Goal: Task Accomplishment & Management: Manage account settings

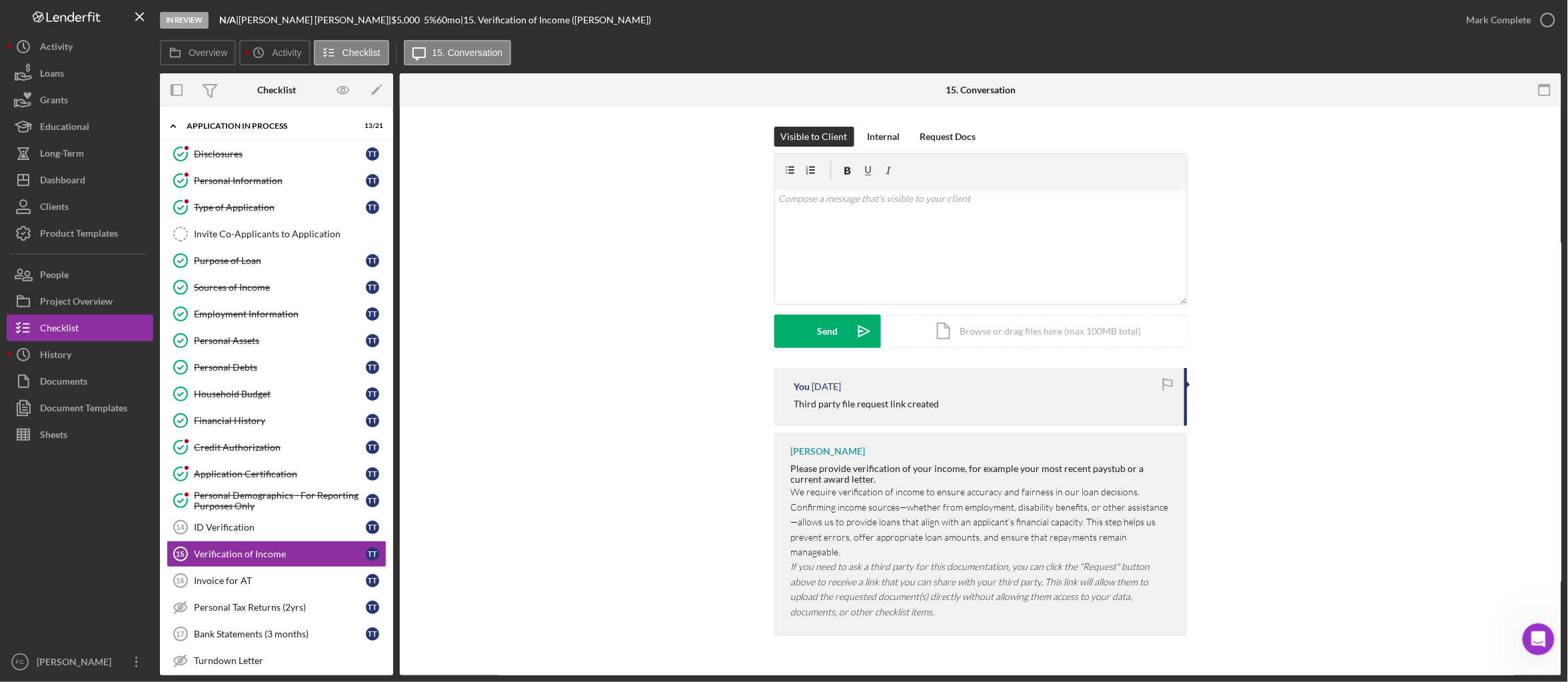
scroll to position [147, 0]
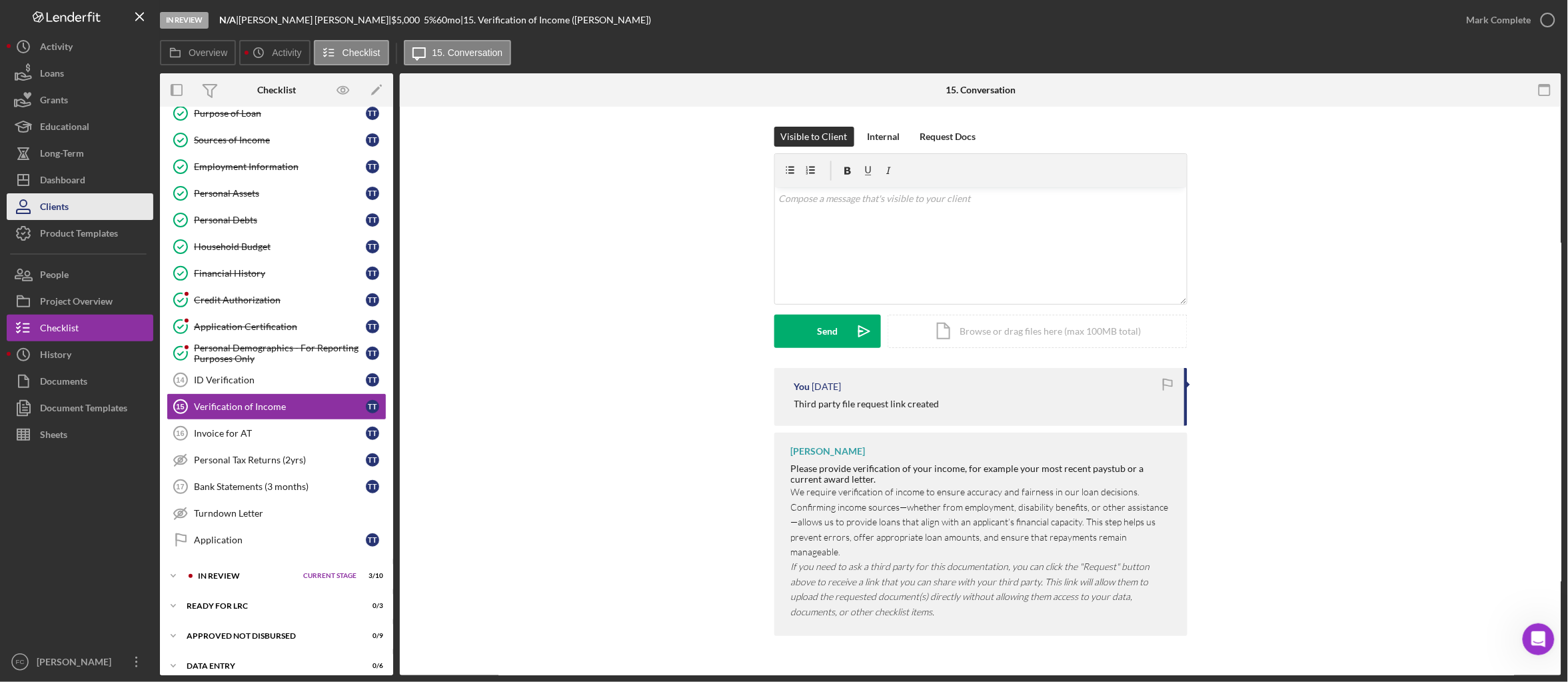
click at [89, 193] on button "Clients" at bounding box center [80, 206] width 147 height 27
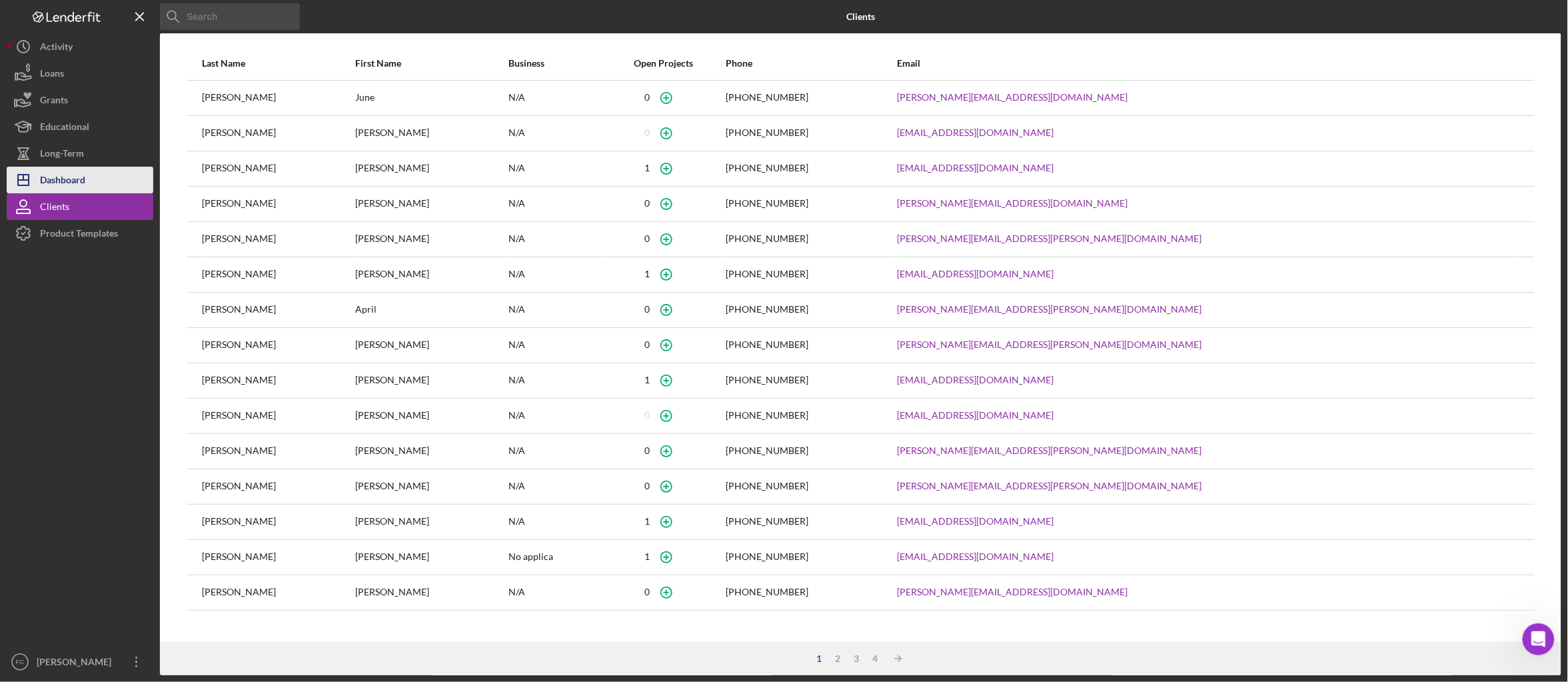
click at [91, 179] on button "Icon/Dashboard Dashboard" at bounding box center [80, 180] width 147 height 27
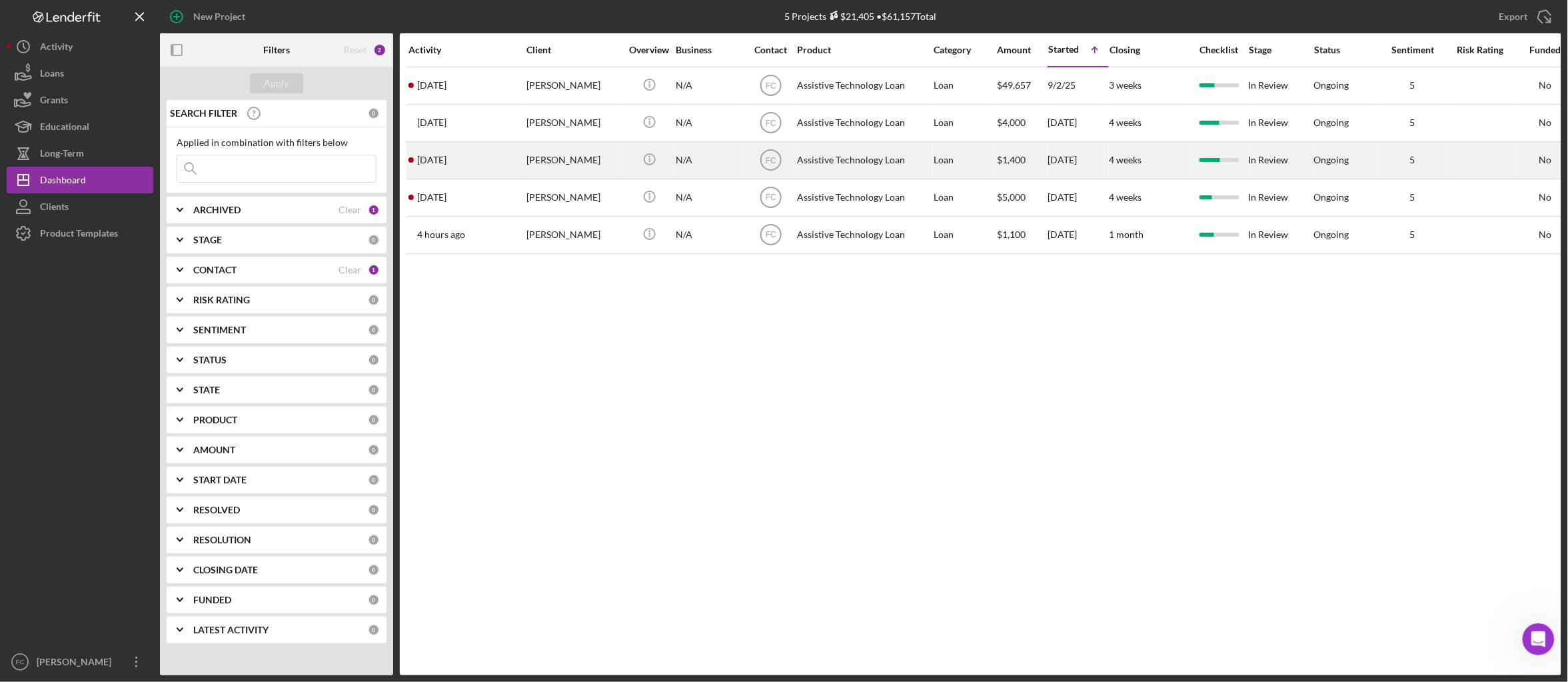
click at [582, 156] on div "[PERSON_NAME]" at bounding box center [573, 160] width 94 height 35
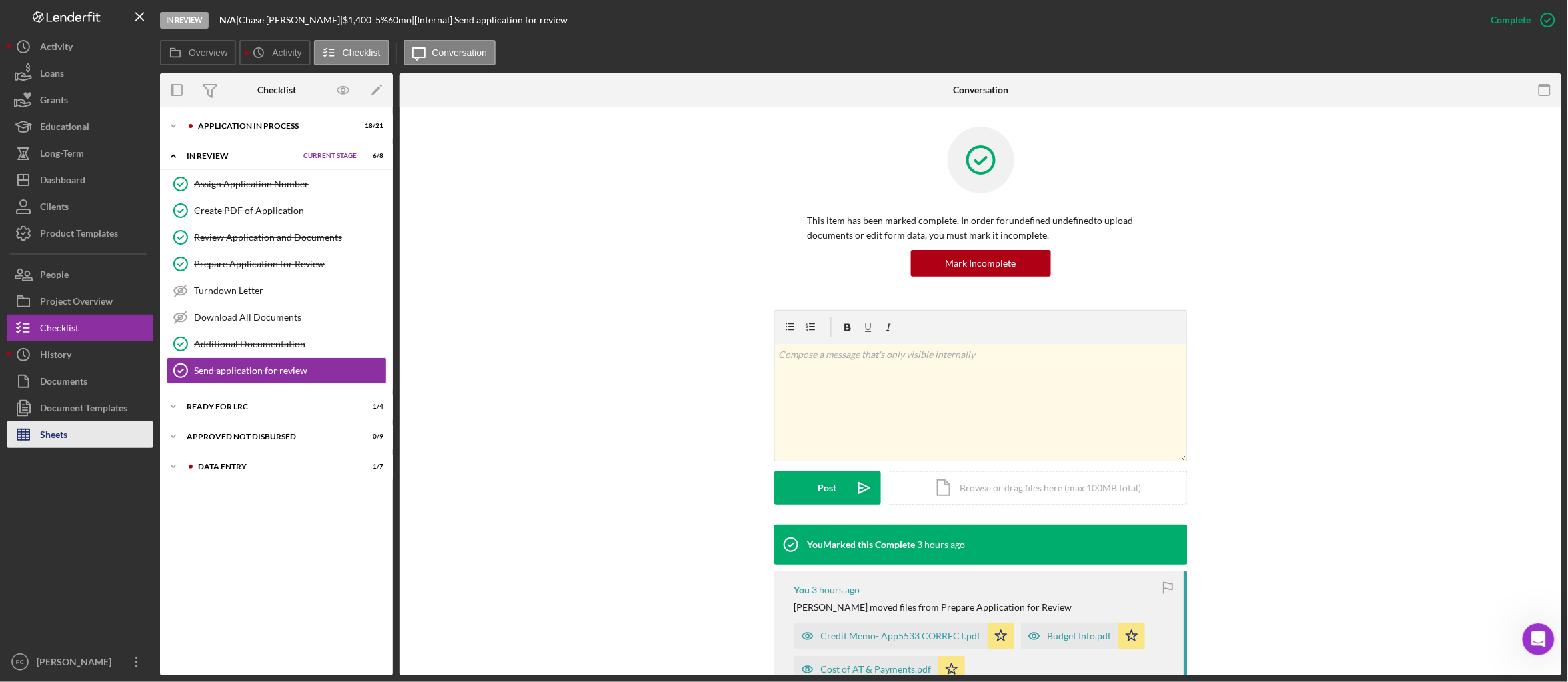
click at [68, 432] on button "Sheets" at bounding box center [80, 434] width 147 height 27
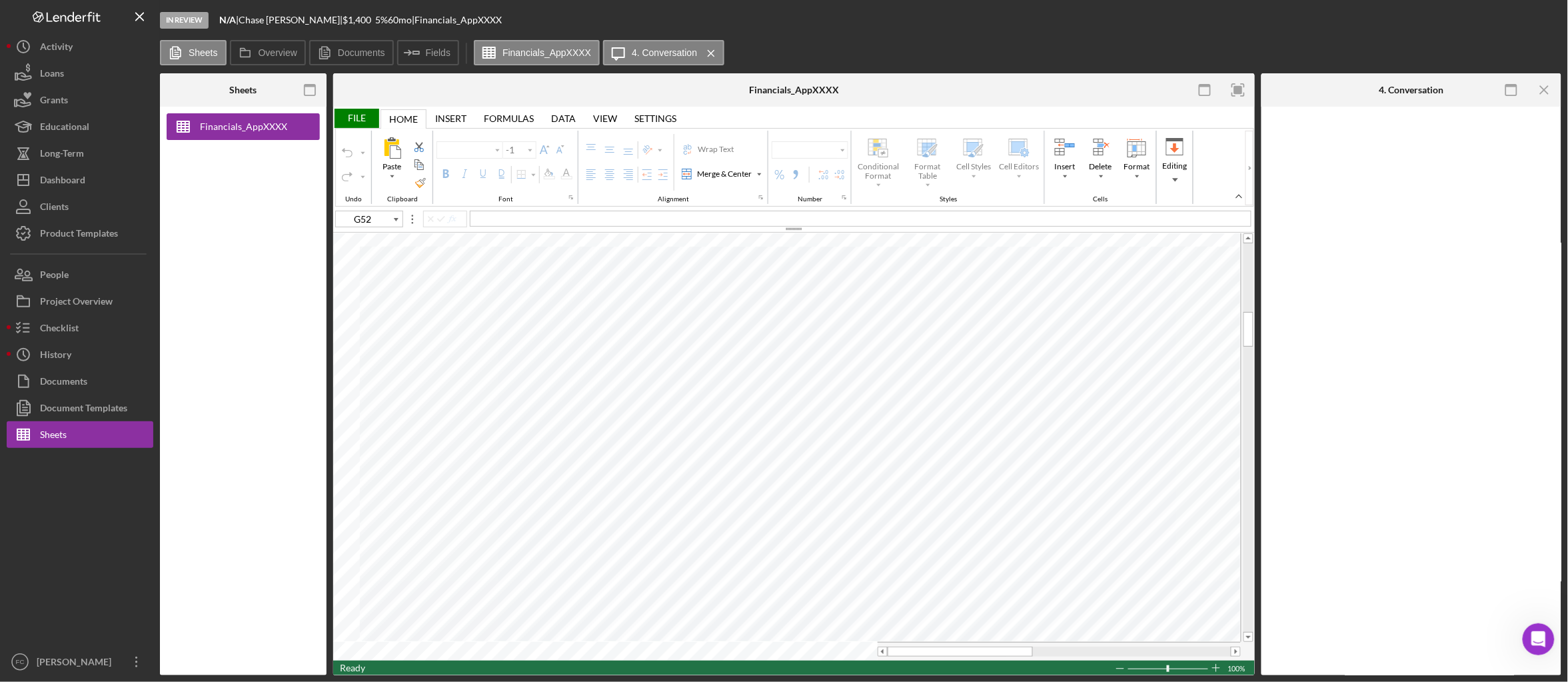
type input "Arial"
type input "11"
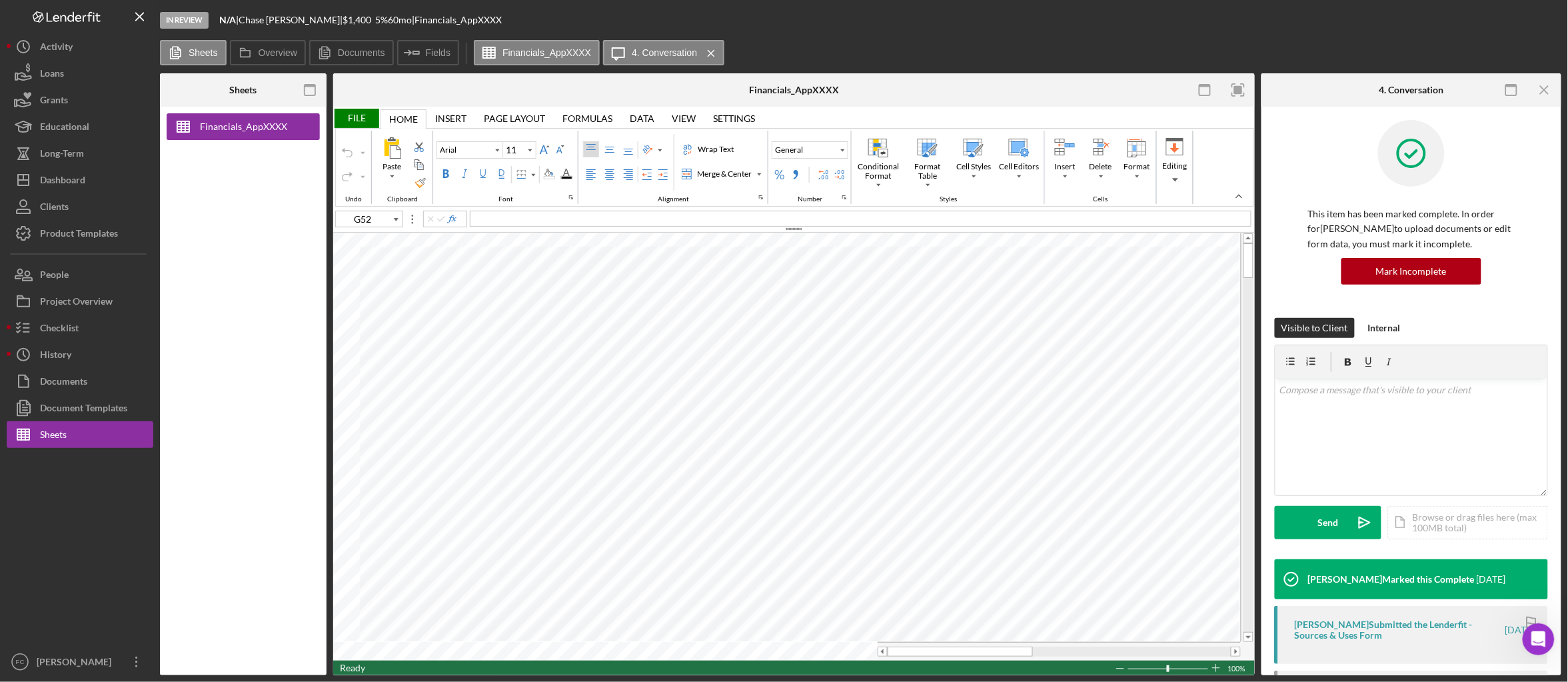
type input "A4"
type input "Calibri"
click at [369, 117] on div "File" at bounding box center [356, 118] width 46 height 20
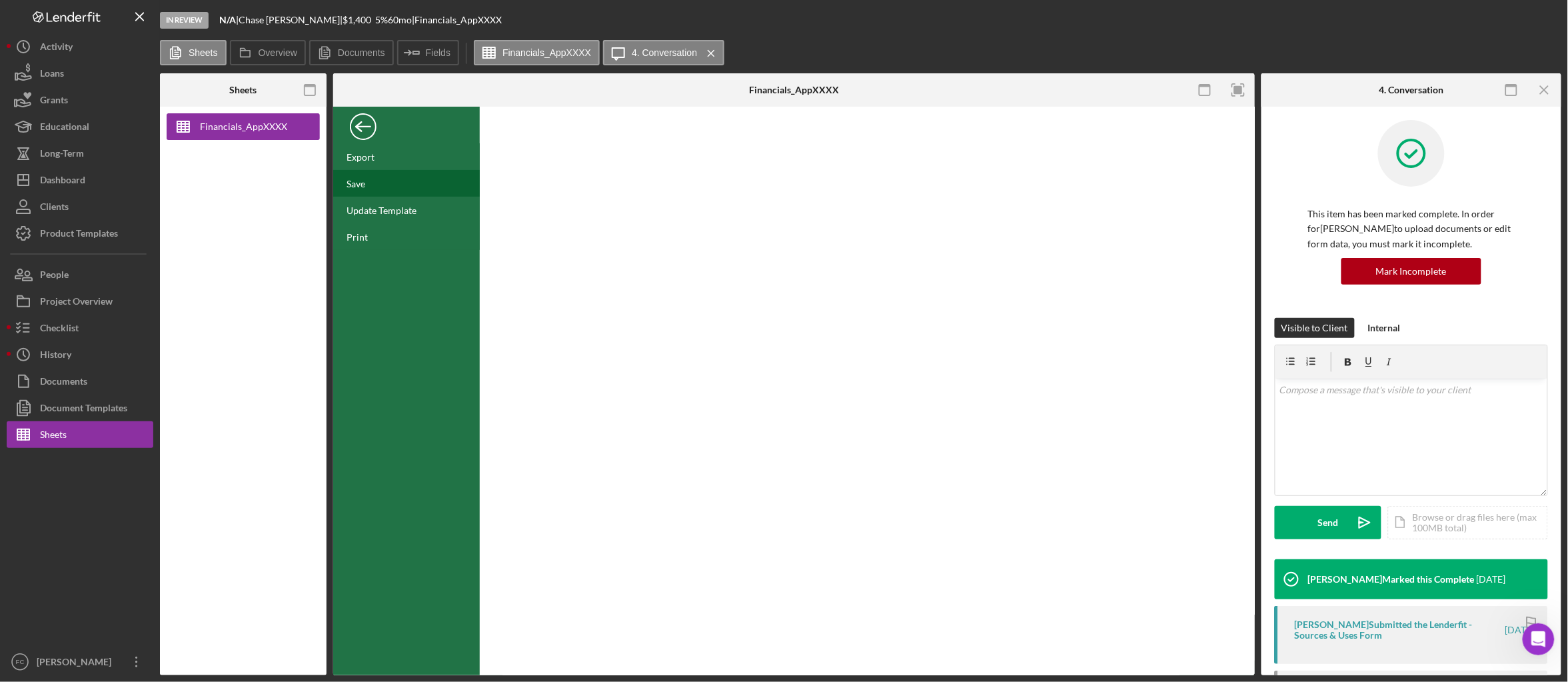
click at [380, 183] on div "Save" at bounding box center [406, 183] width 147 height 27
click at [362, 134] on div "Back" at bounding box center [363, 123] width 27 height 27
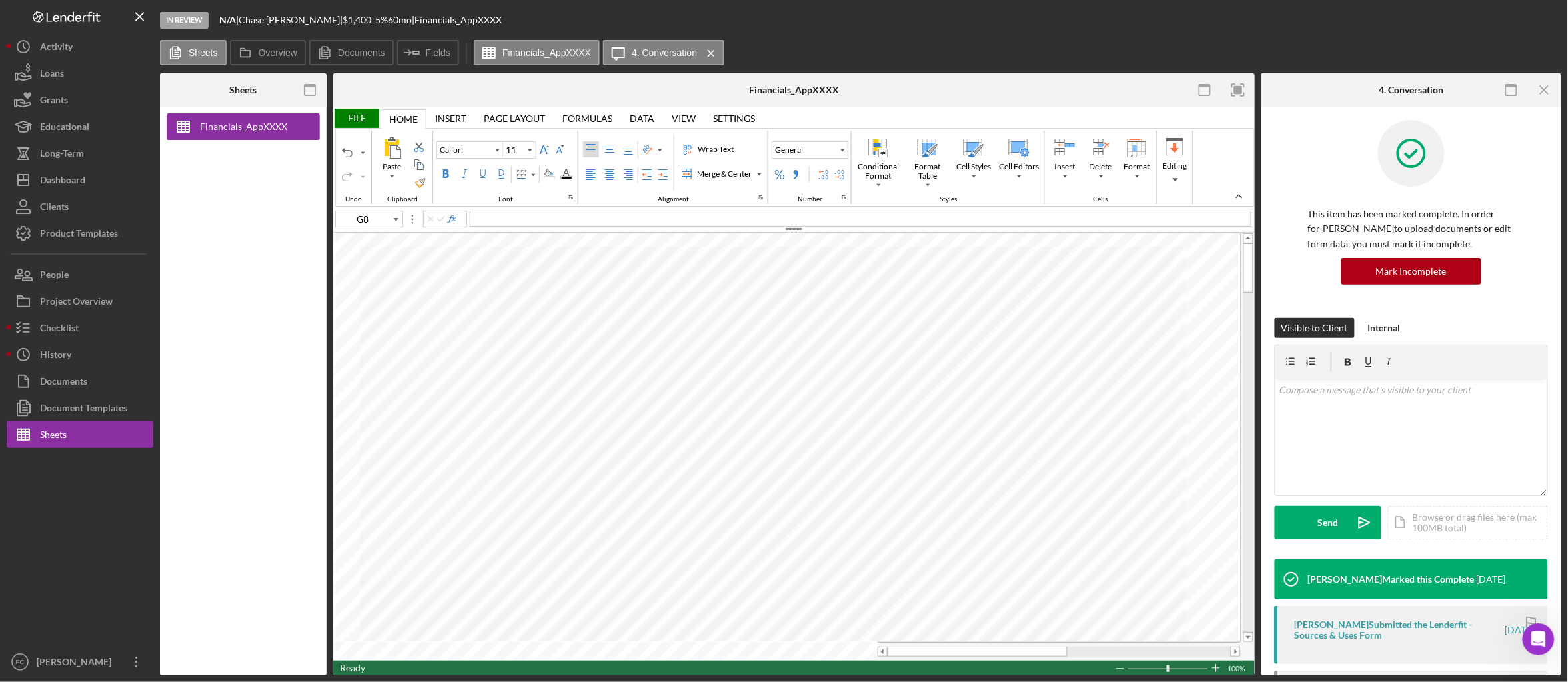
type input "D13"
type input "Arial"
type input "10"
type input "G52"
type input "11"
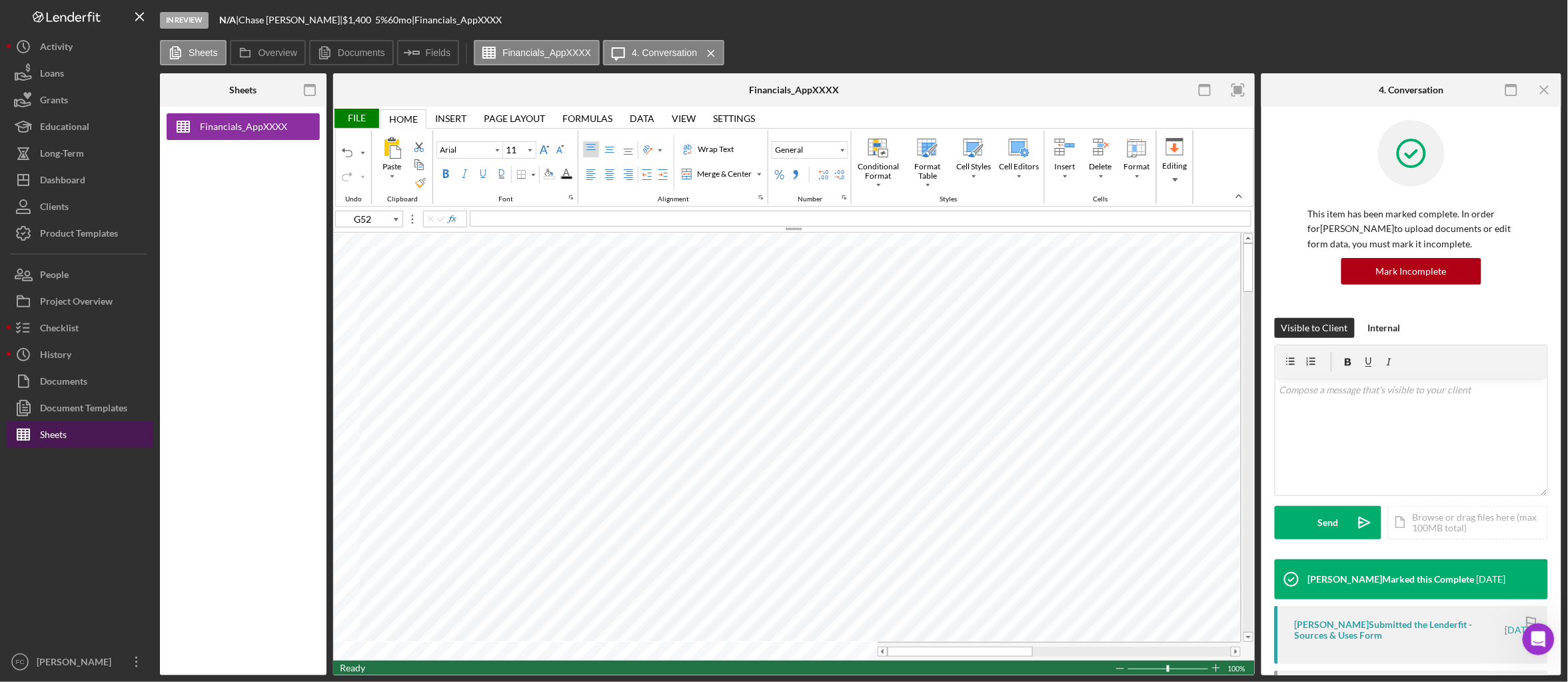
type input "D13"
type input "10"
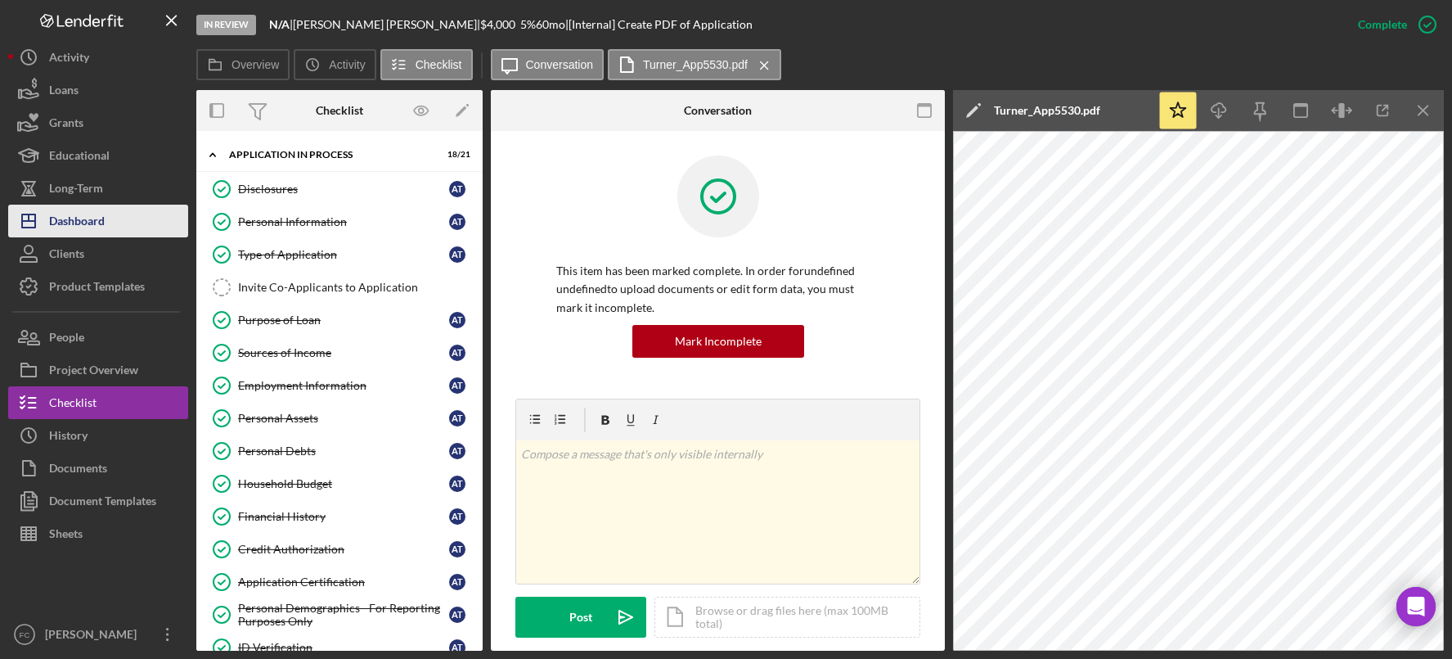
click at [94, 213] on div "Dashboard" at bounding box center [77, 223] width 56 height 37
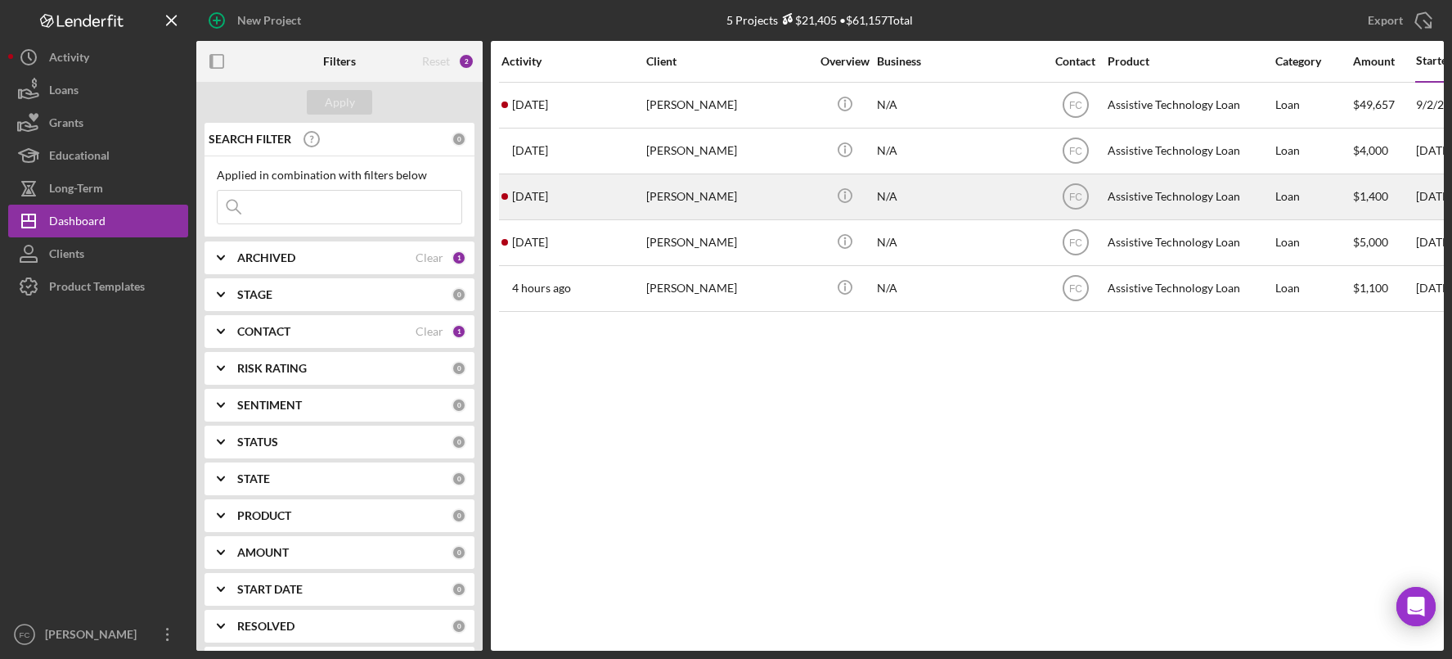
click at [704, 193] on div "[PERSON_NAME]" at bounding box center [728, 196] width 164 height 43
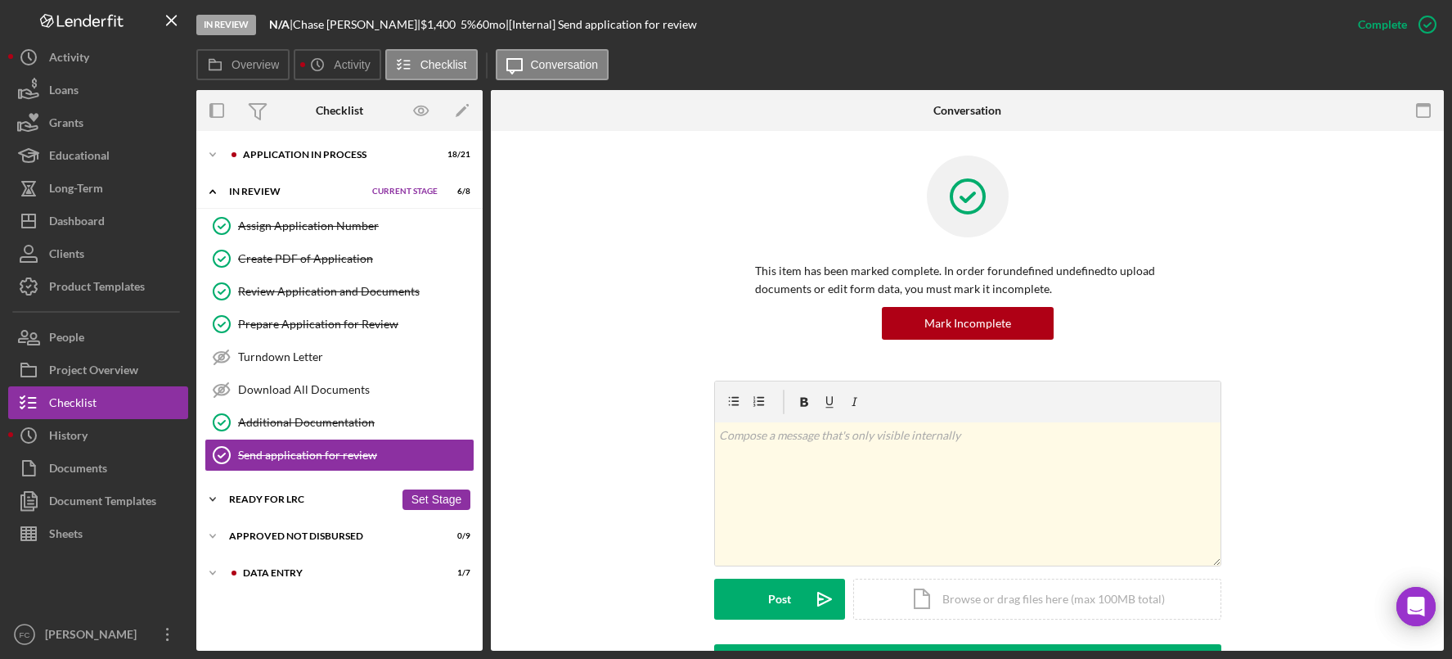
click at [226, 500] on icon "Icon/Expander" at bounding box center [212, 499] width 33 height 33
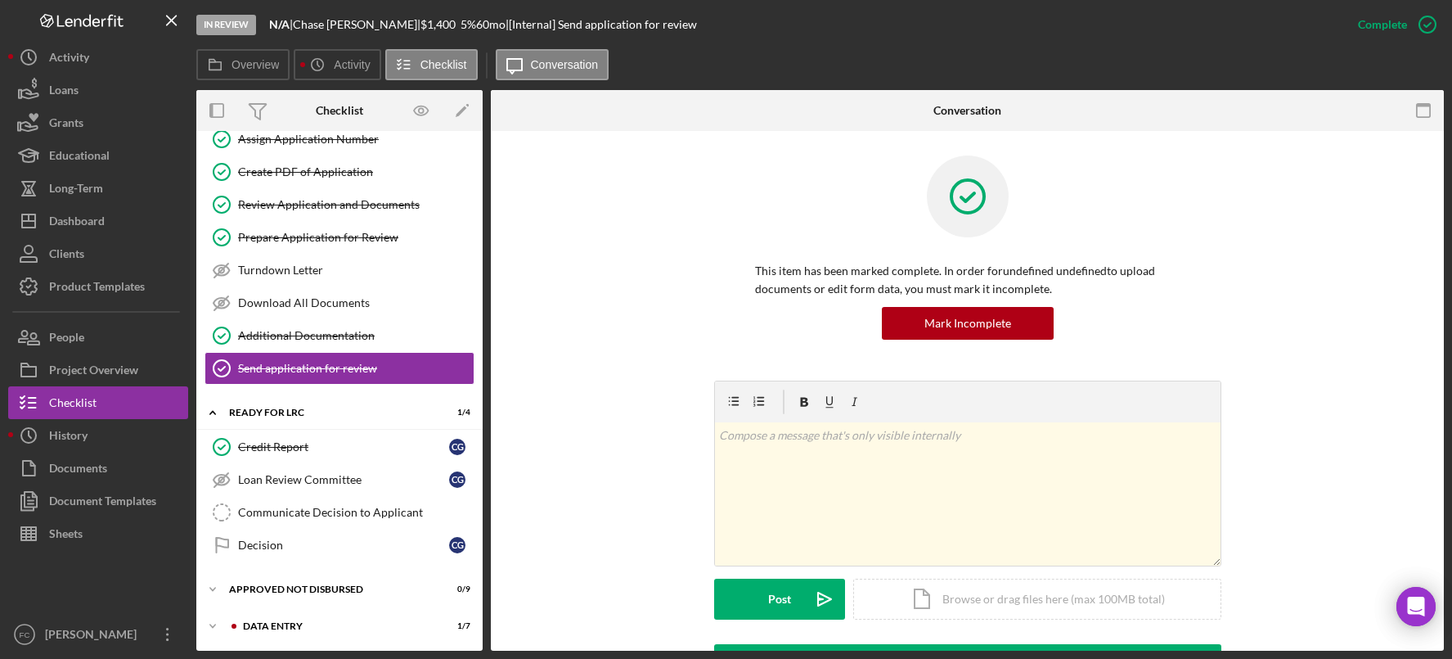
scroll to position [92, 0]
click at [349, 516] on div "Communicate Decision to Applicant" at bounding box center [356, 511] width 236 height 13
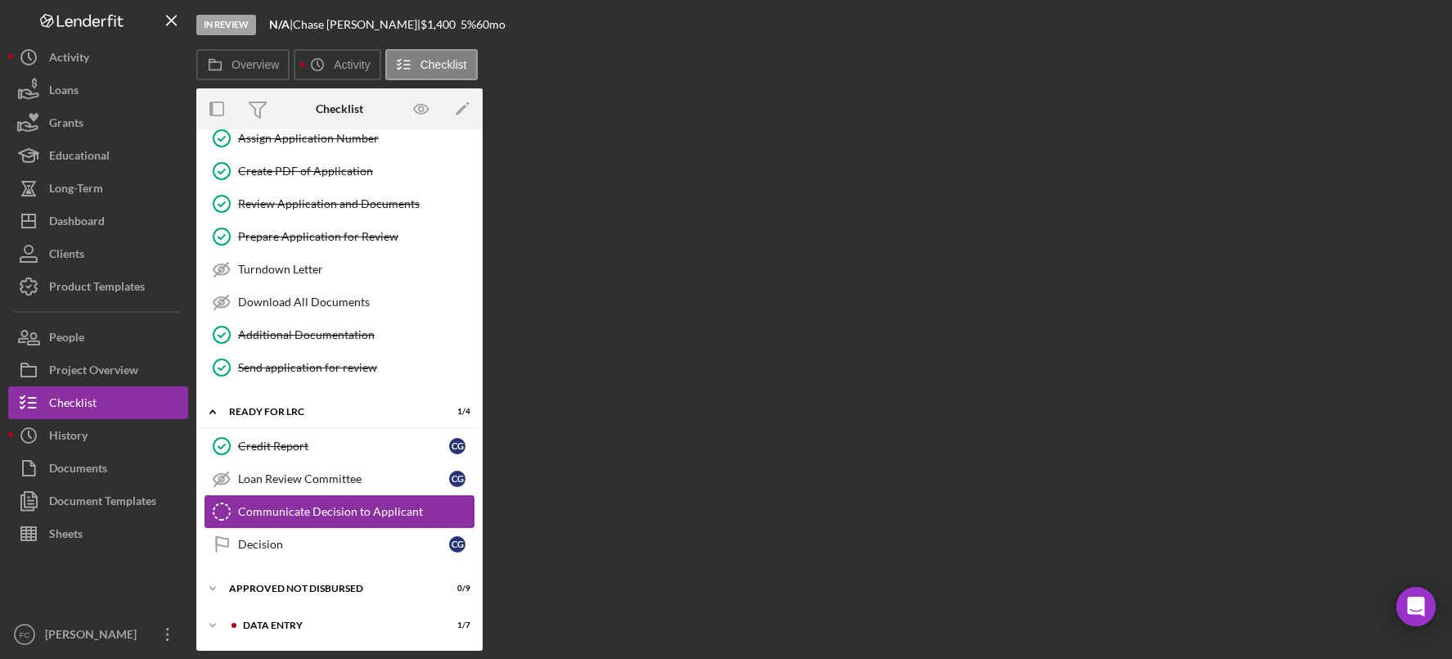
scroll to position [92, 0]
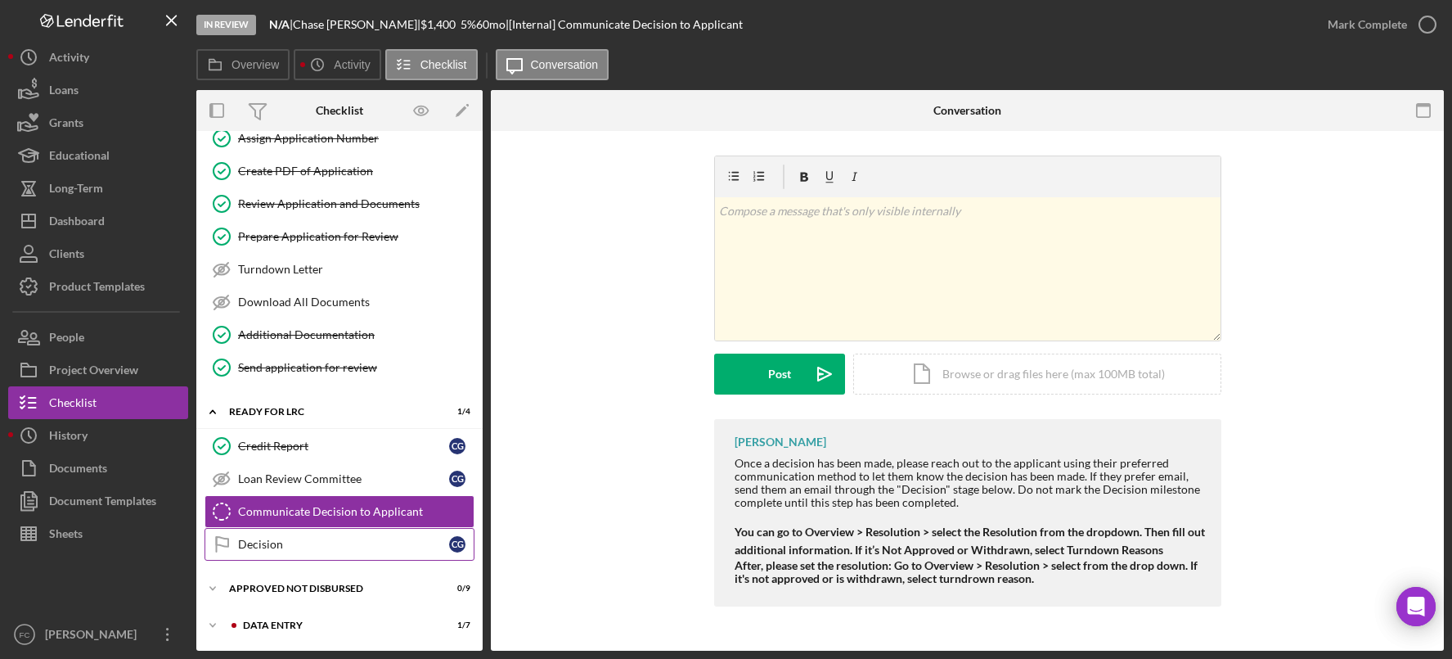
click at [290, 544] on div "Decision" at bounding box center [343, 544] width 211 height 13
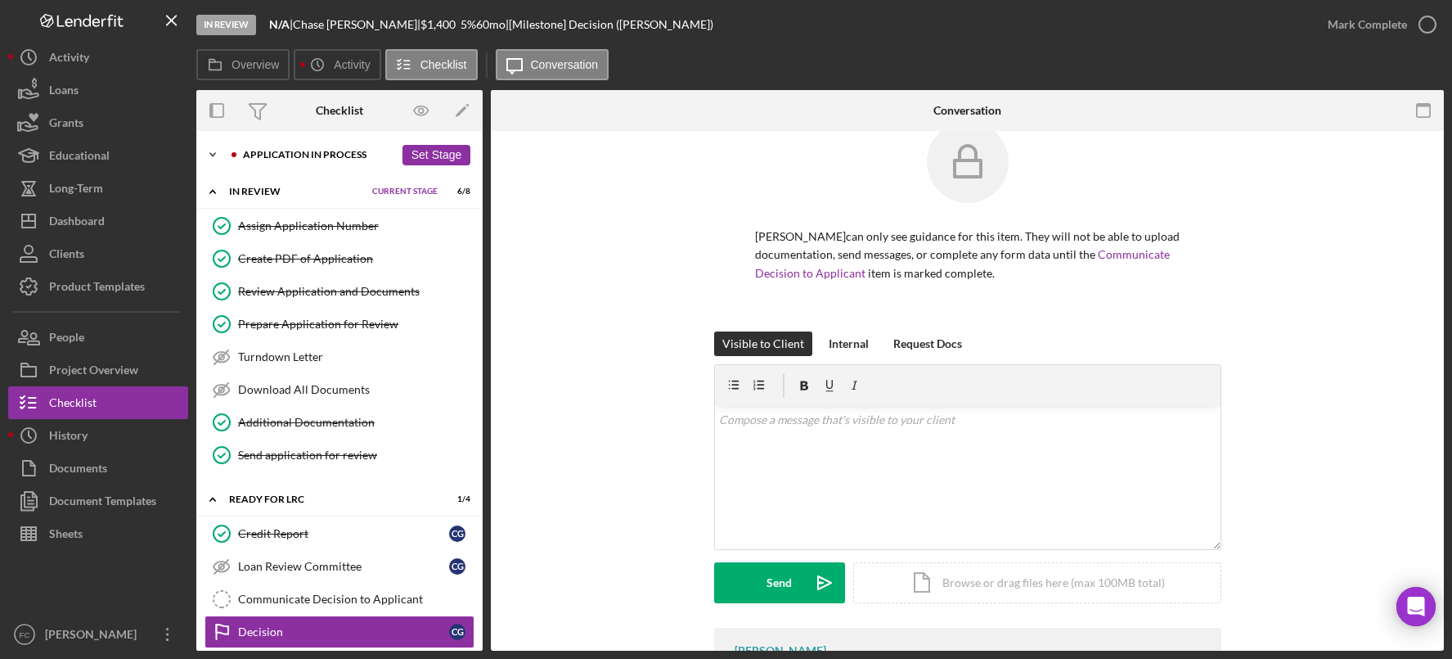
click at [258, 150] on div "Application In Process" at bounding box center [318, 155] width 151 height 10
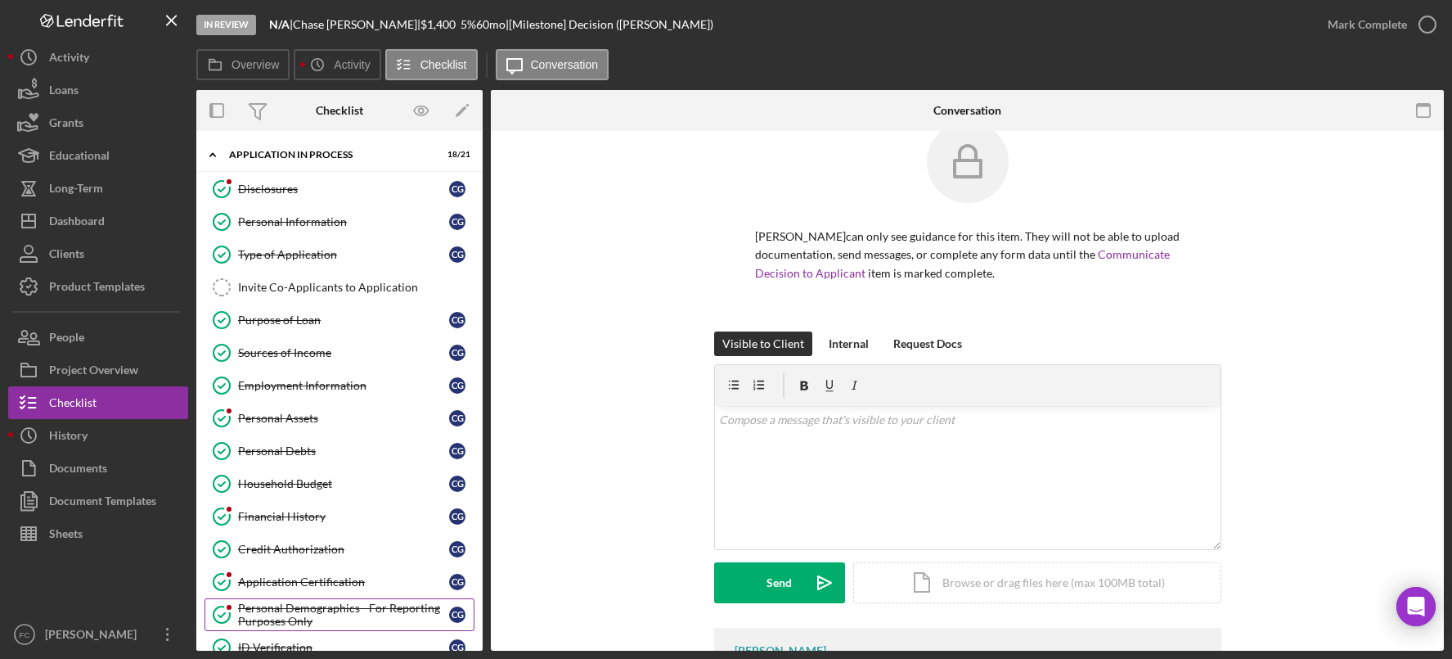
scroll to position [214, 0]
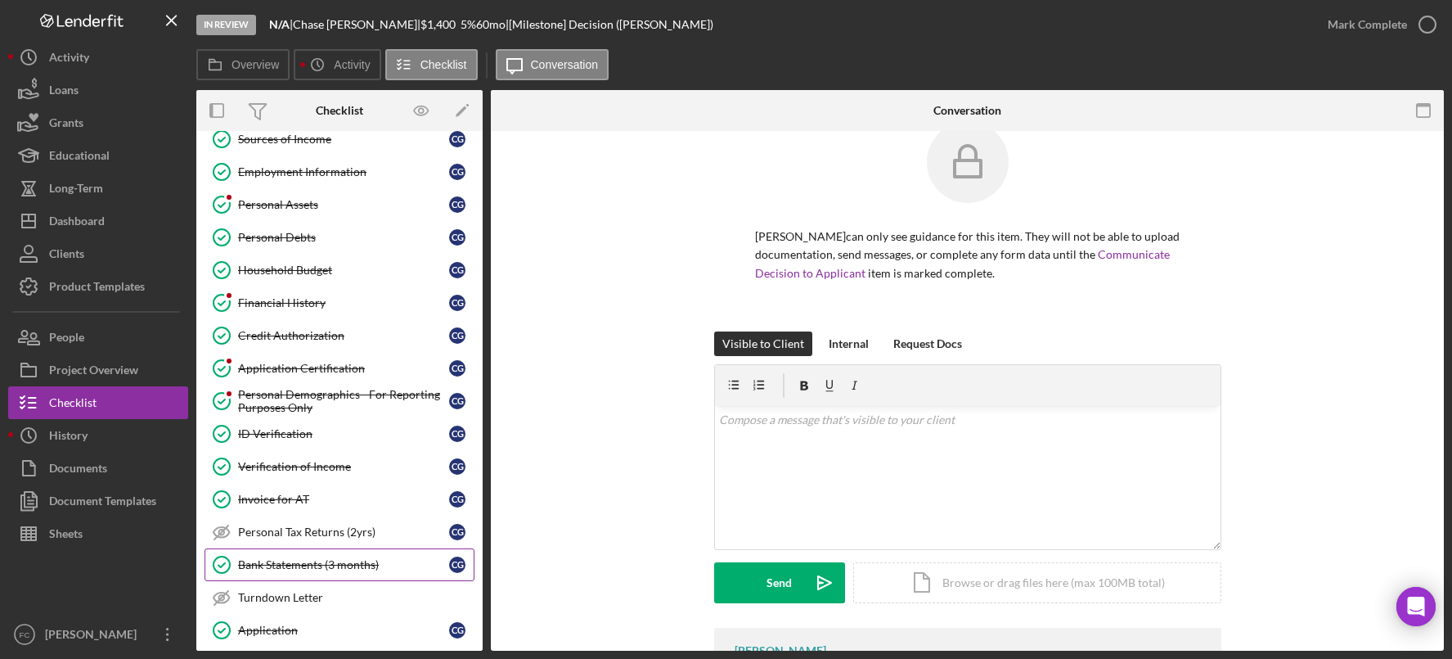
click at [306, 579] on link "Bank Statements (3 months) Bank Statements (3 months) C G" at bounding box center [340, 564] width 270 height 33
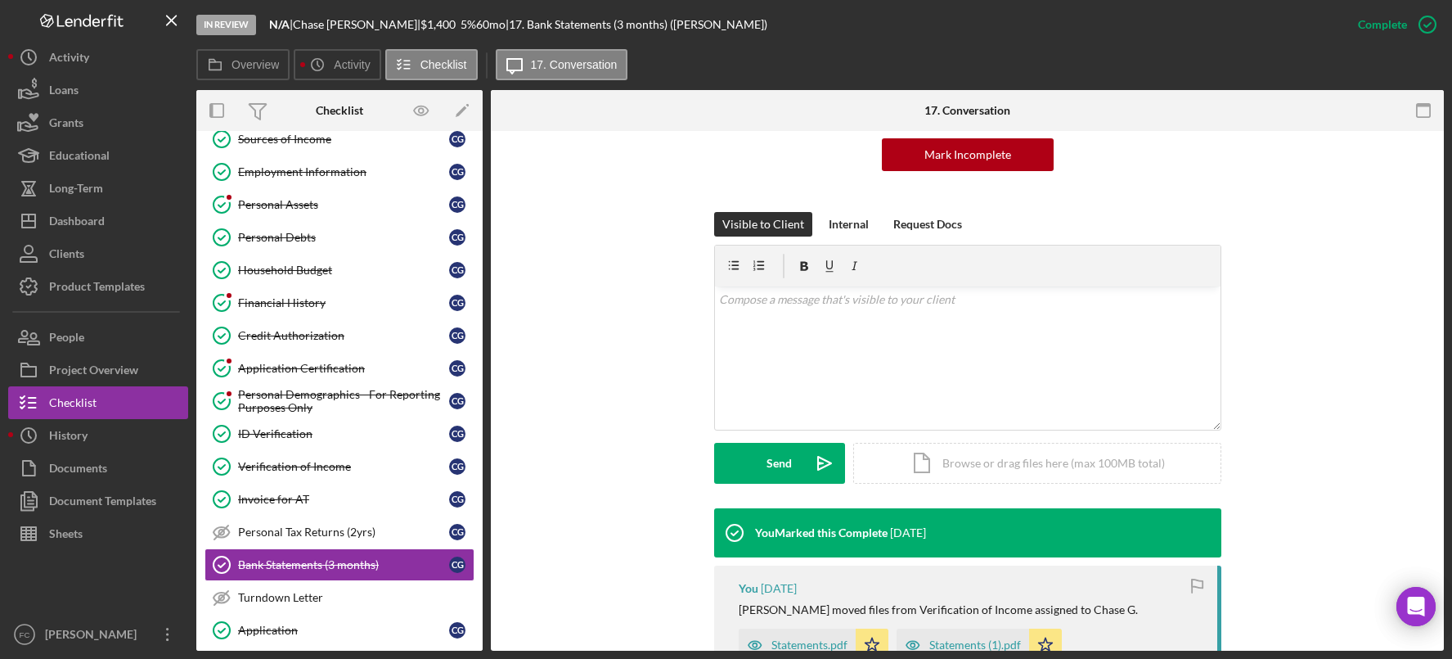
scroll to position [417, 0]
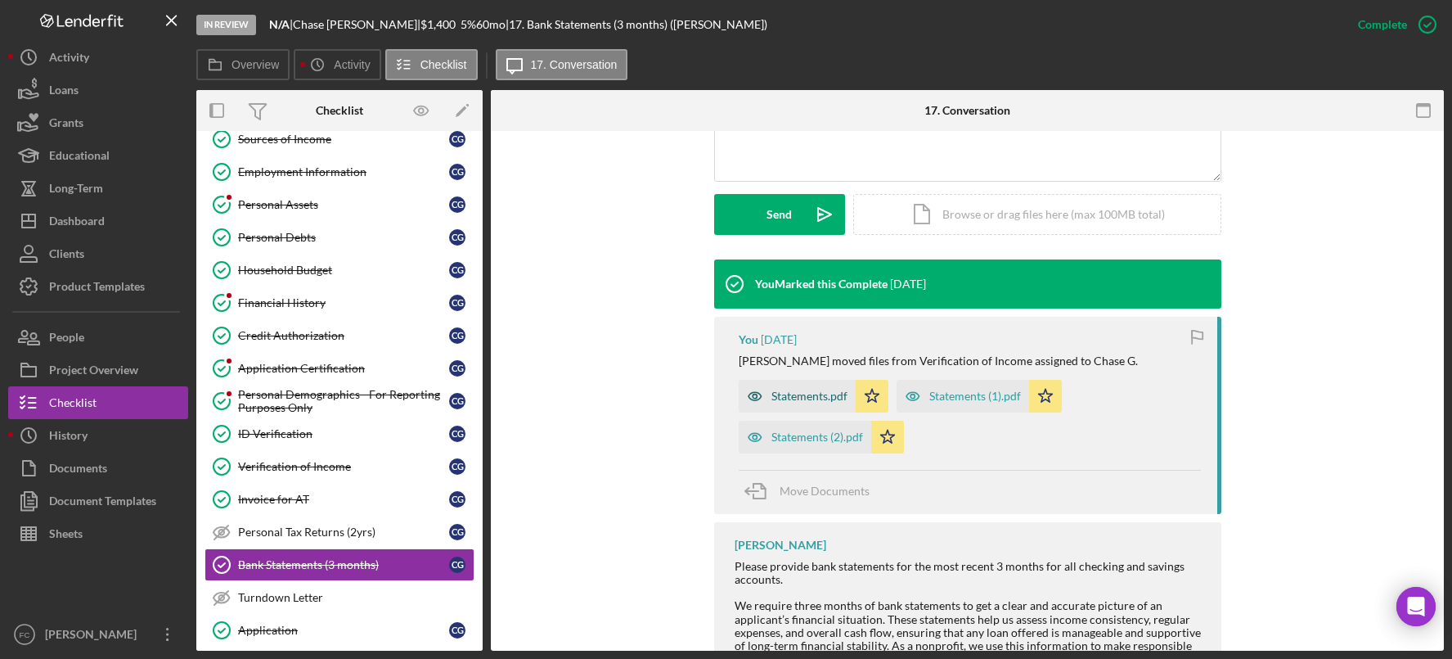
click at [786, 392] on div "Statements.pdf" at bounding box center [810, 395] width 76 height 13
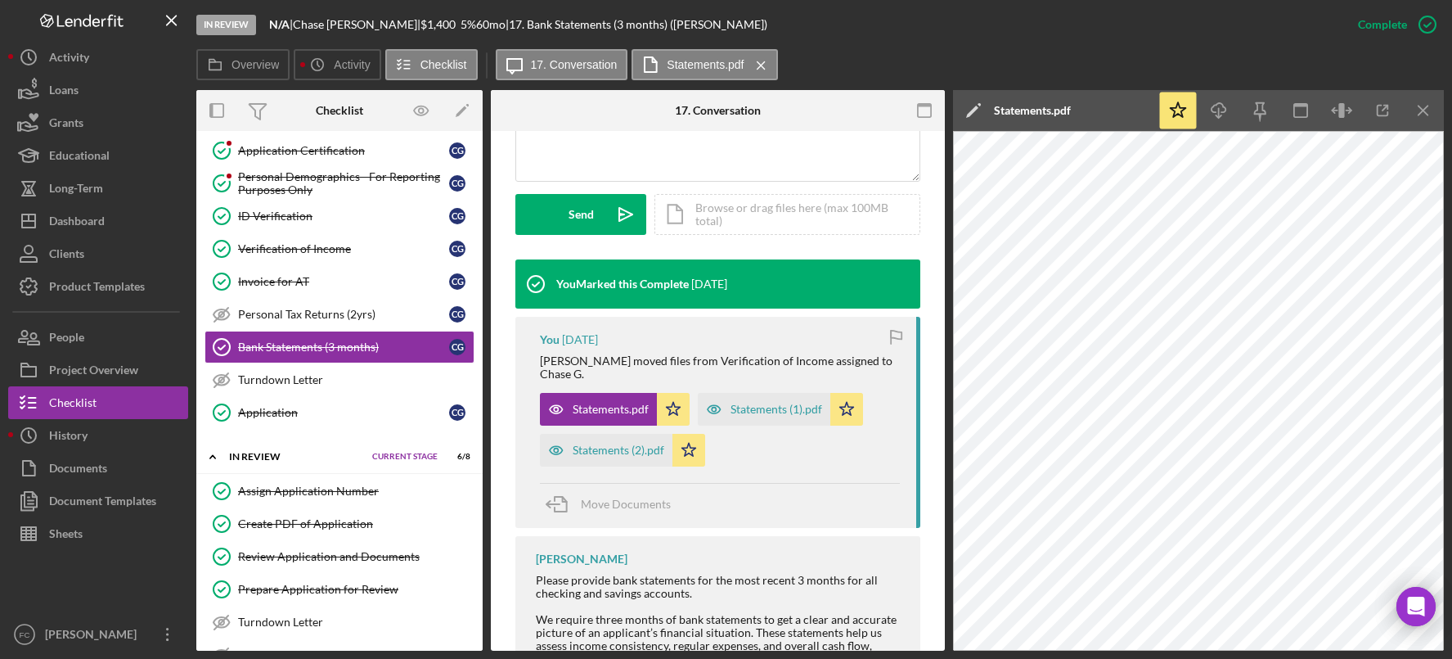
scroll to position [434, 0]
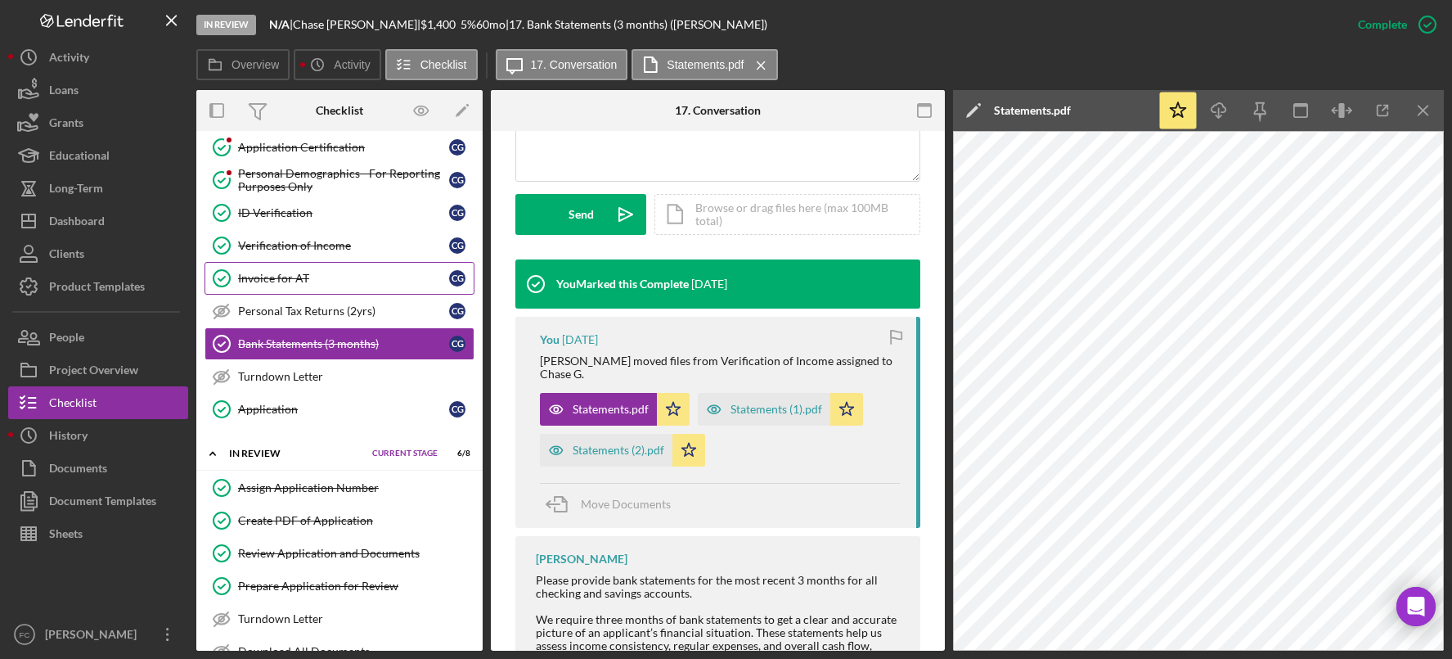
click at [296, 281] on div "Invoice for AT" at bounding box center [343, 278] width 211 height 13
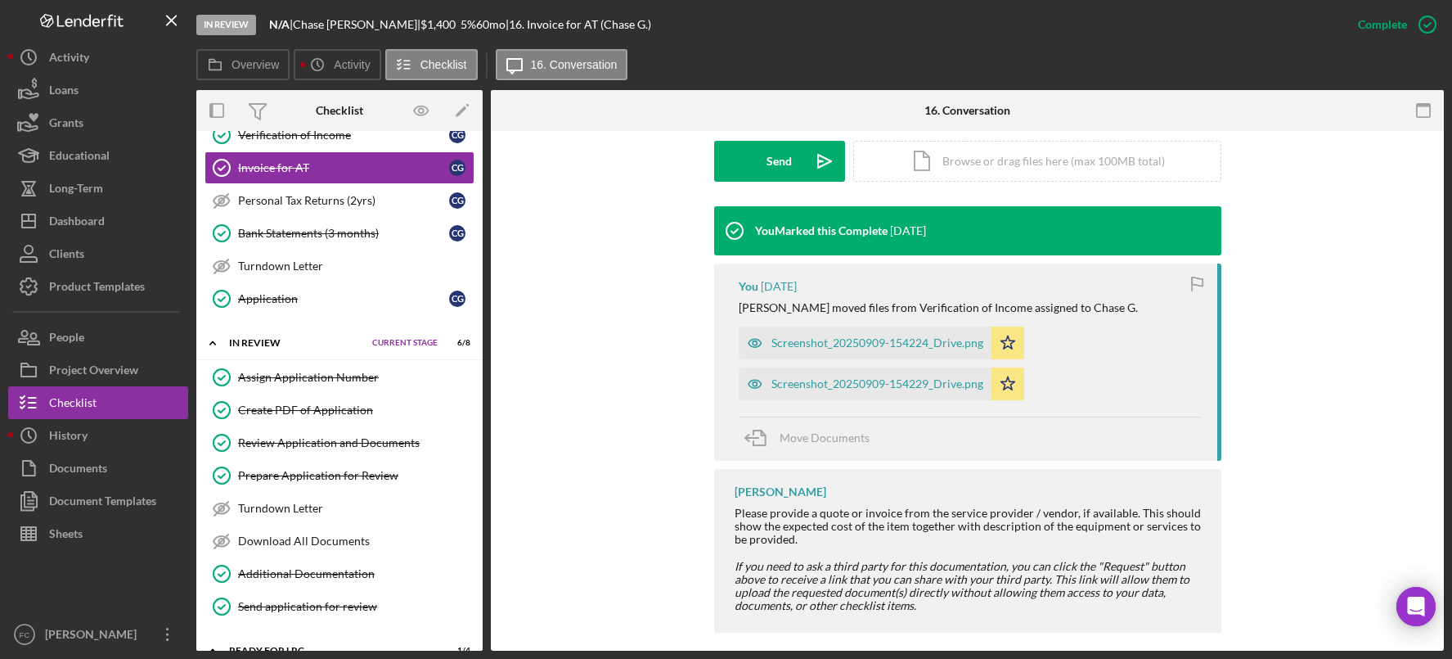
scroll to position [553, 0]
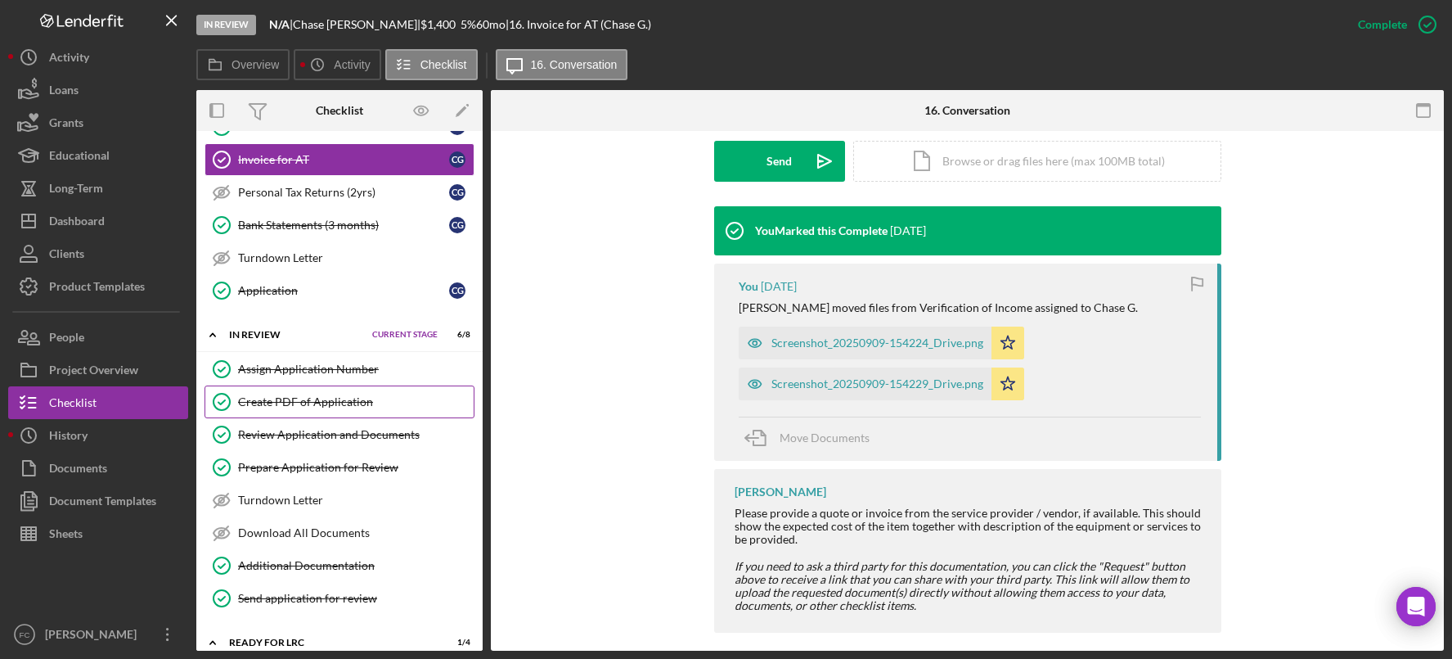
click at [299, 407] on div "Create PDF of Application" at bounding box center [356, 401] width 236 height 13
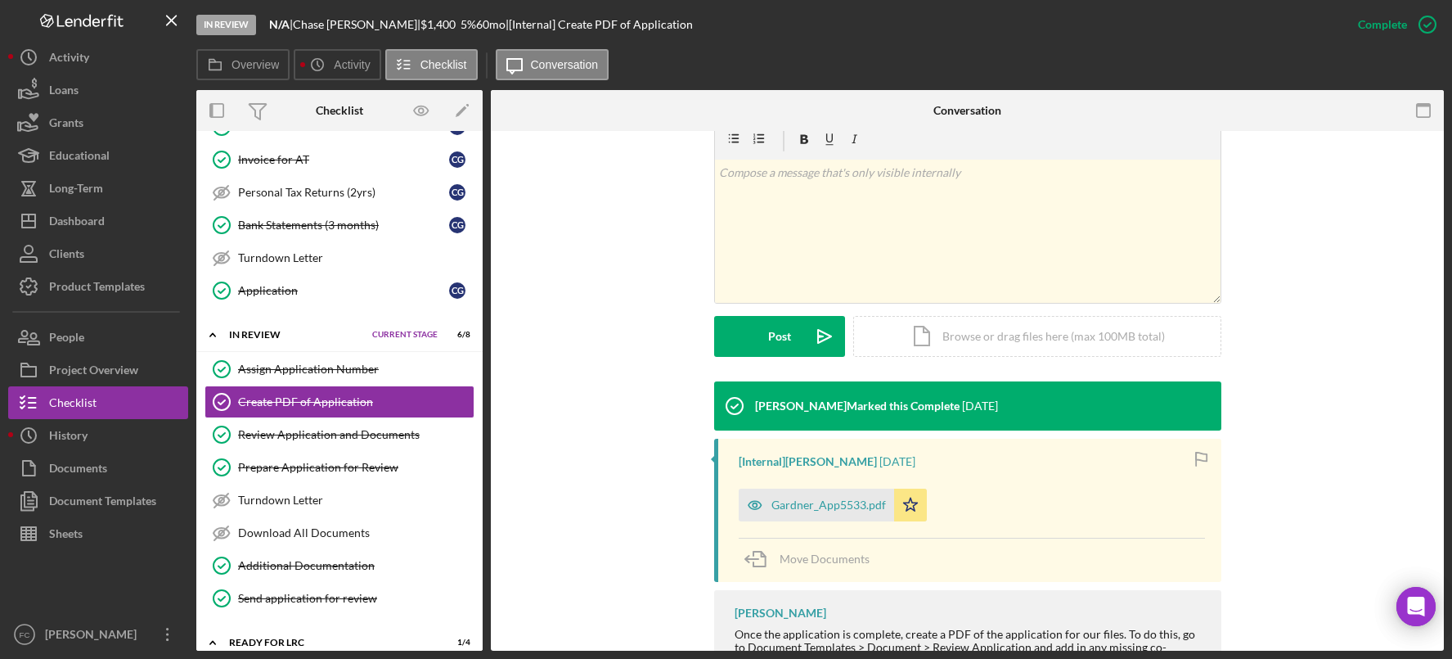
scroll to position [333, 0]
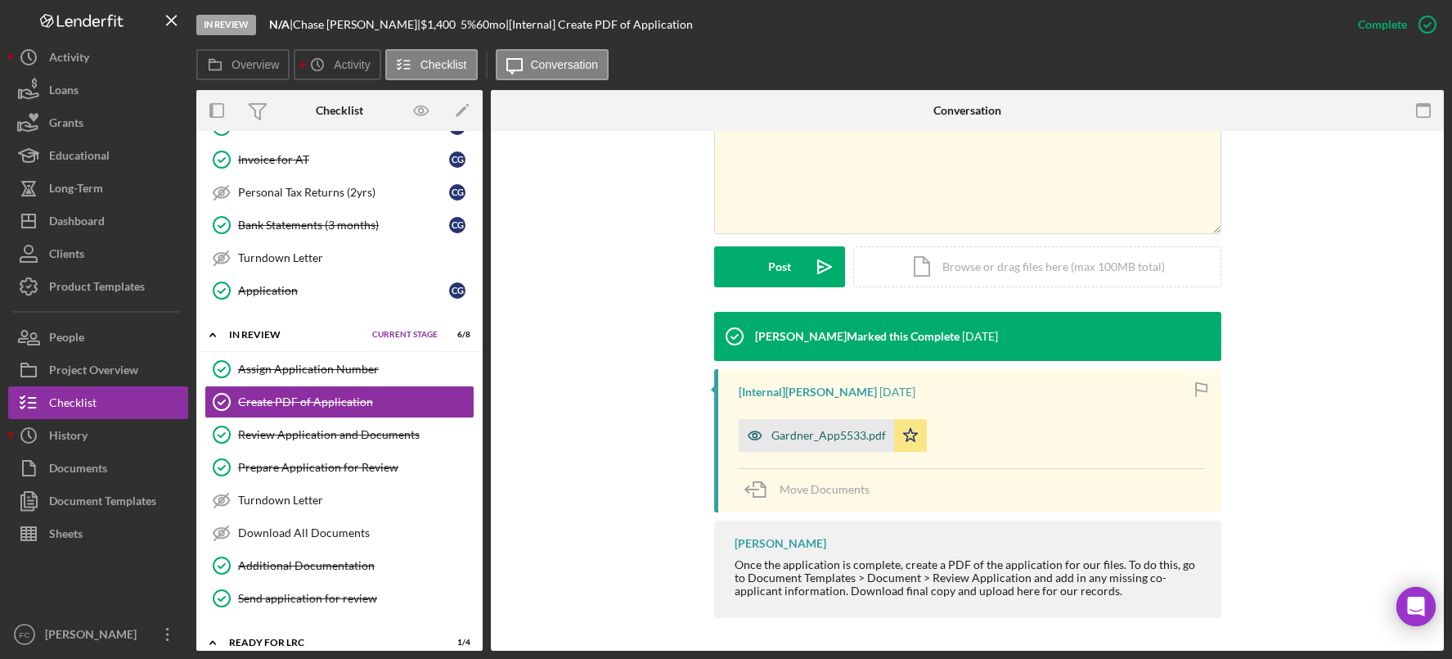
click at [824, 431] on div "Gardner_App5533.pdf" at bounding box center [829, 435] width 115 height 13
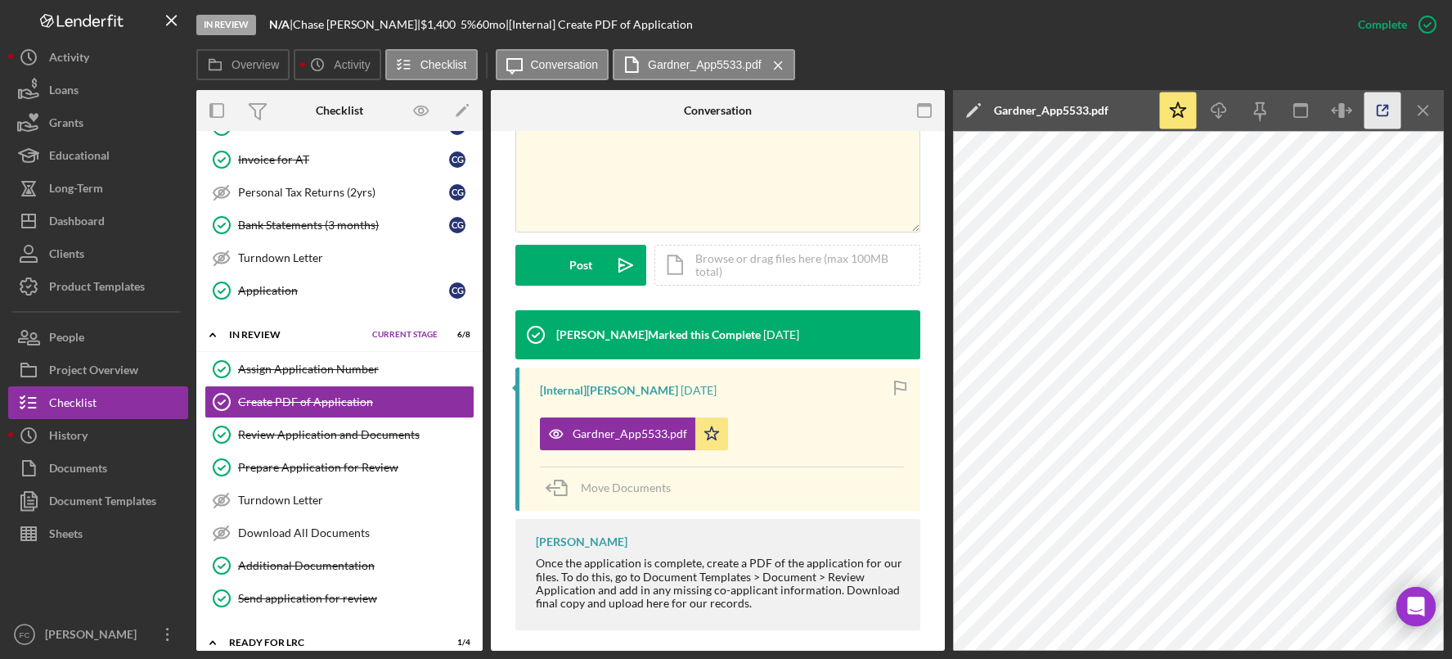
click at [1387, 115] on icon "button" at bounding box center [1383, 111] width 11 height 11
click at [298, 239] on link "Bank Statements (3 months) Bank Statements (3 months) C G" at bounding box center [340, 225] width 270 height 33
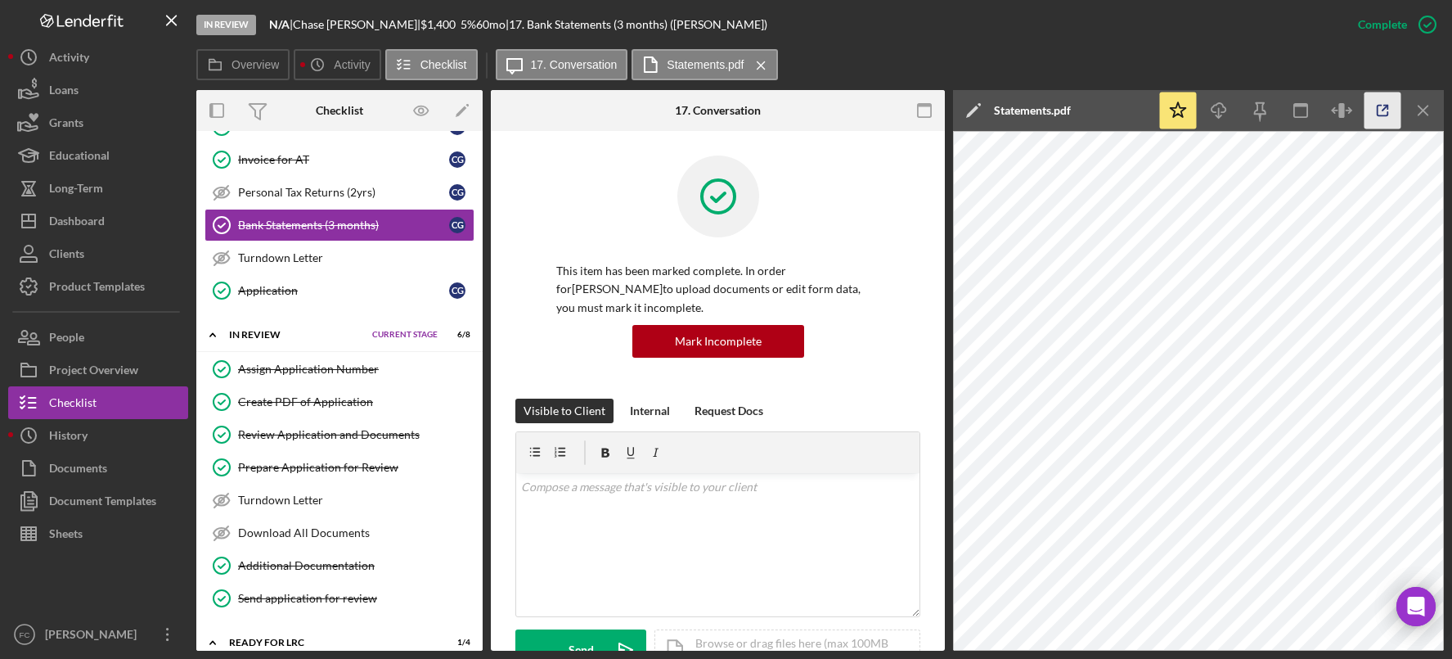
click at [1387, 106] on polyline "button" at bounding box center [1387, 108] width 4 height 4
